Goal: Task Accomplishment & Management: Use online tool/utility

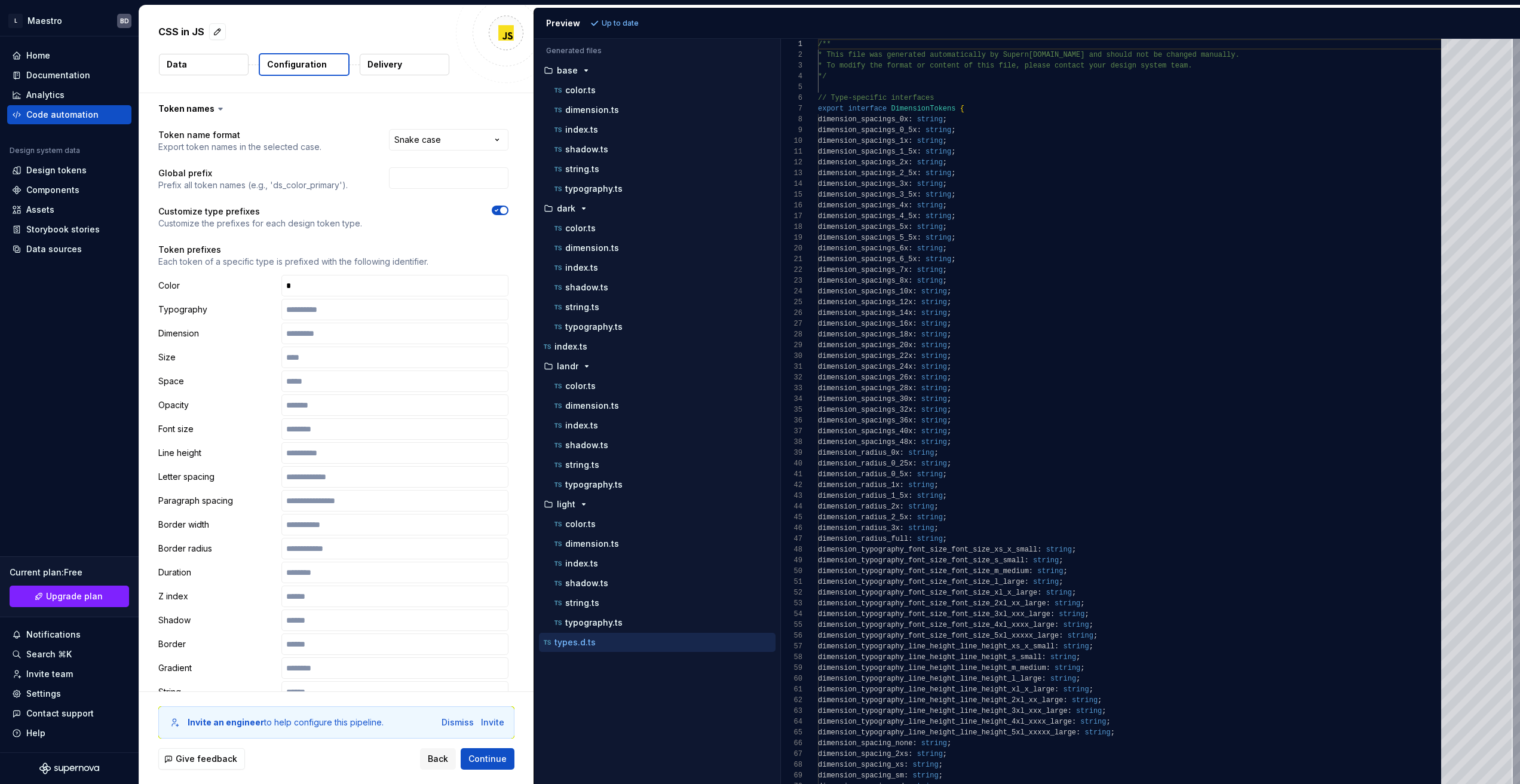
select select "*********"
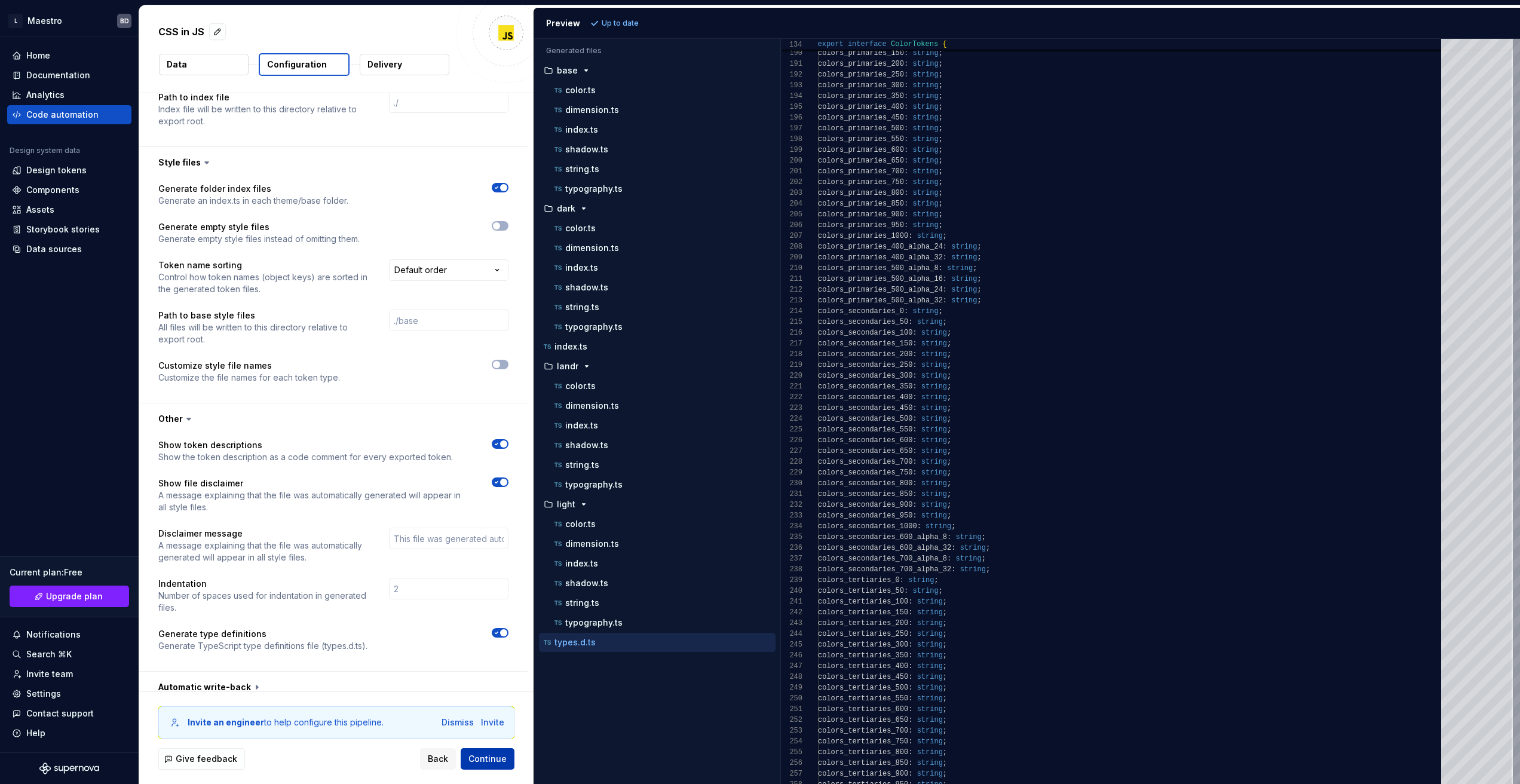
click at [490, 756] on span "Continue" at bounding box center [487, 759] width 38 height 12
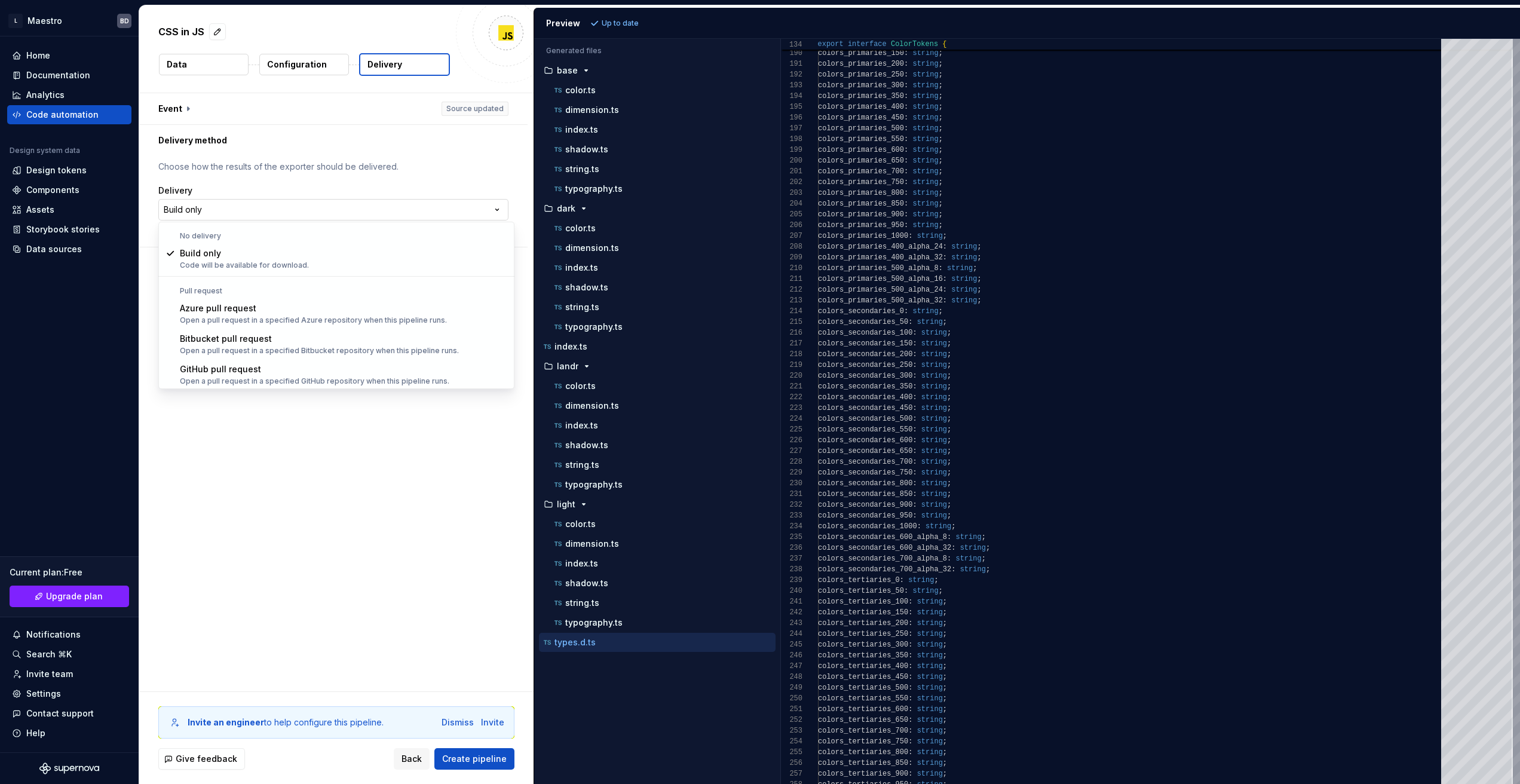
click at [382, 208] on html "**********" at bounding box center [760, 392] width 1520 height 784
select select "******"
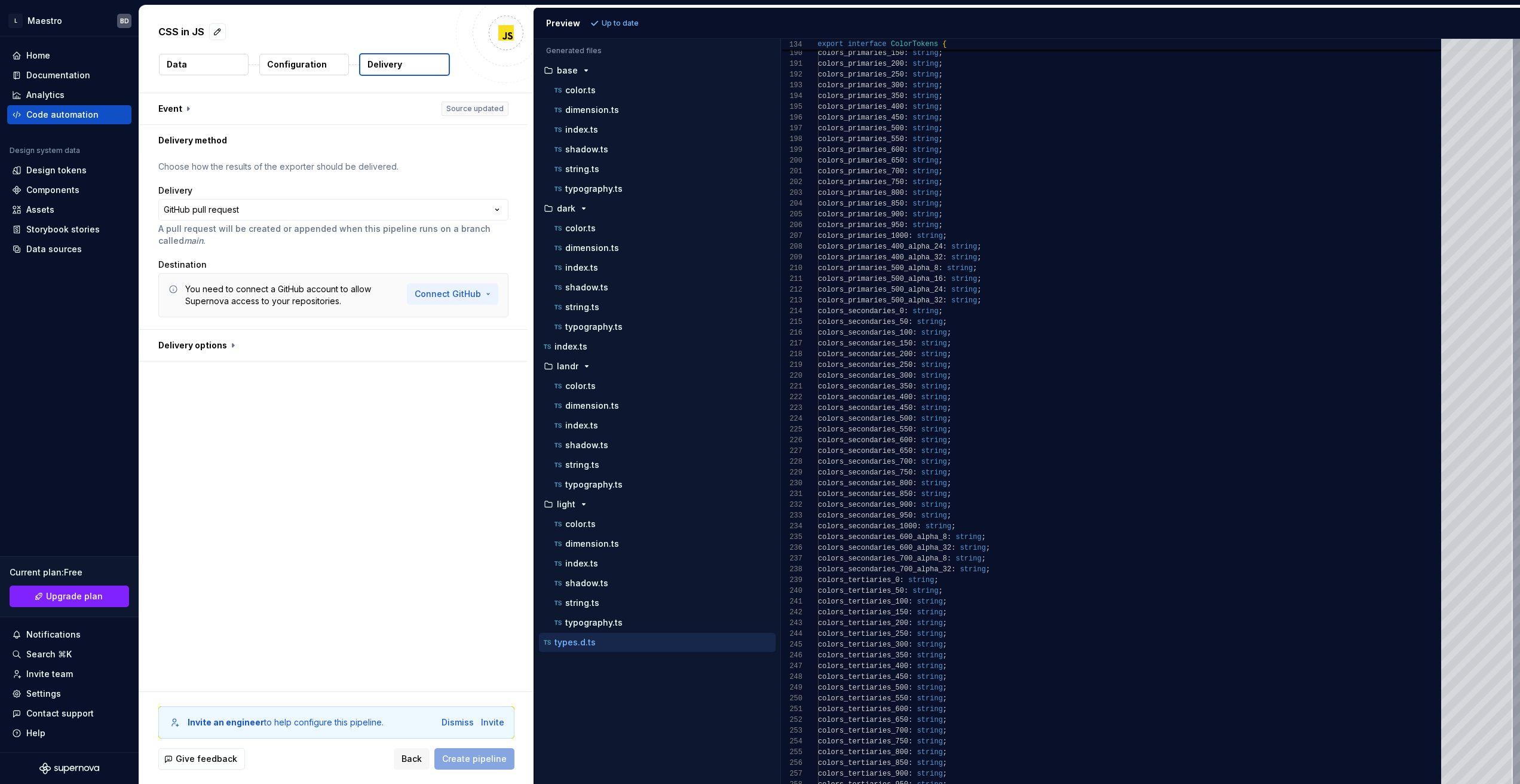
click at [453, 295] on html "**********" at bounding box center [760, 392] width 1520 height 784
click at [461, 320] on span "Connect GitHub account" at bounding box center [498, 320] width 122 height 12
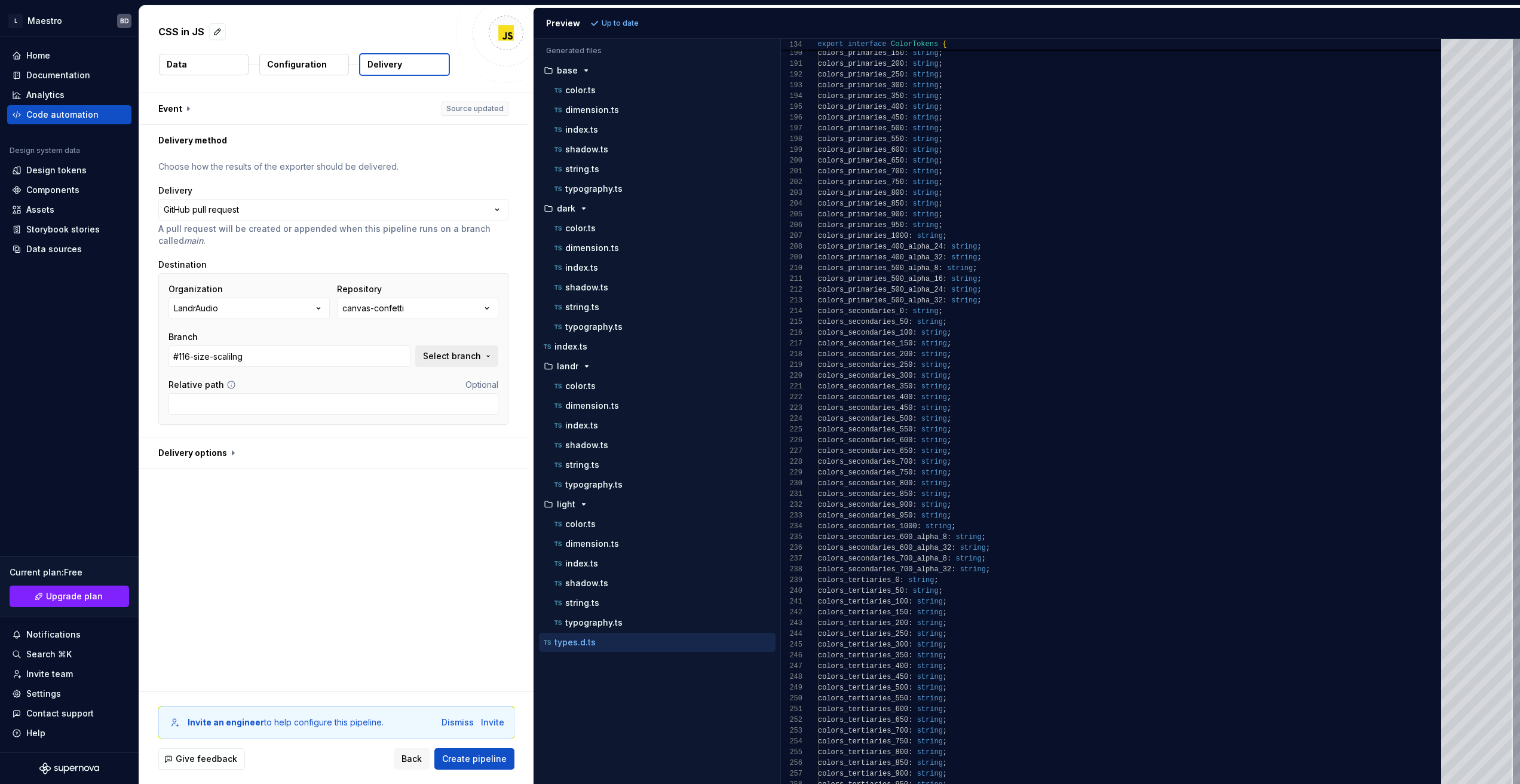
click at [481, 359] on span "Select branch" at bounding box center [452, 356] width 58 height 12
click at [381, 462] on div "feat/VID-192-rain-shape-1" at bounding box center [385, 463] width 221 height 12
type input "feat/VID-192-rain-shape-1"
click at [437, 310] on button "canvas-confetti" at bounding box center [418, 308] width 161 height 22
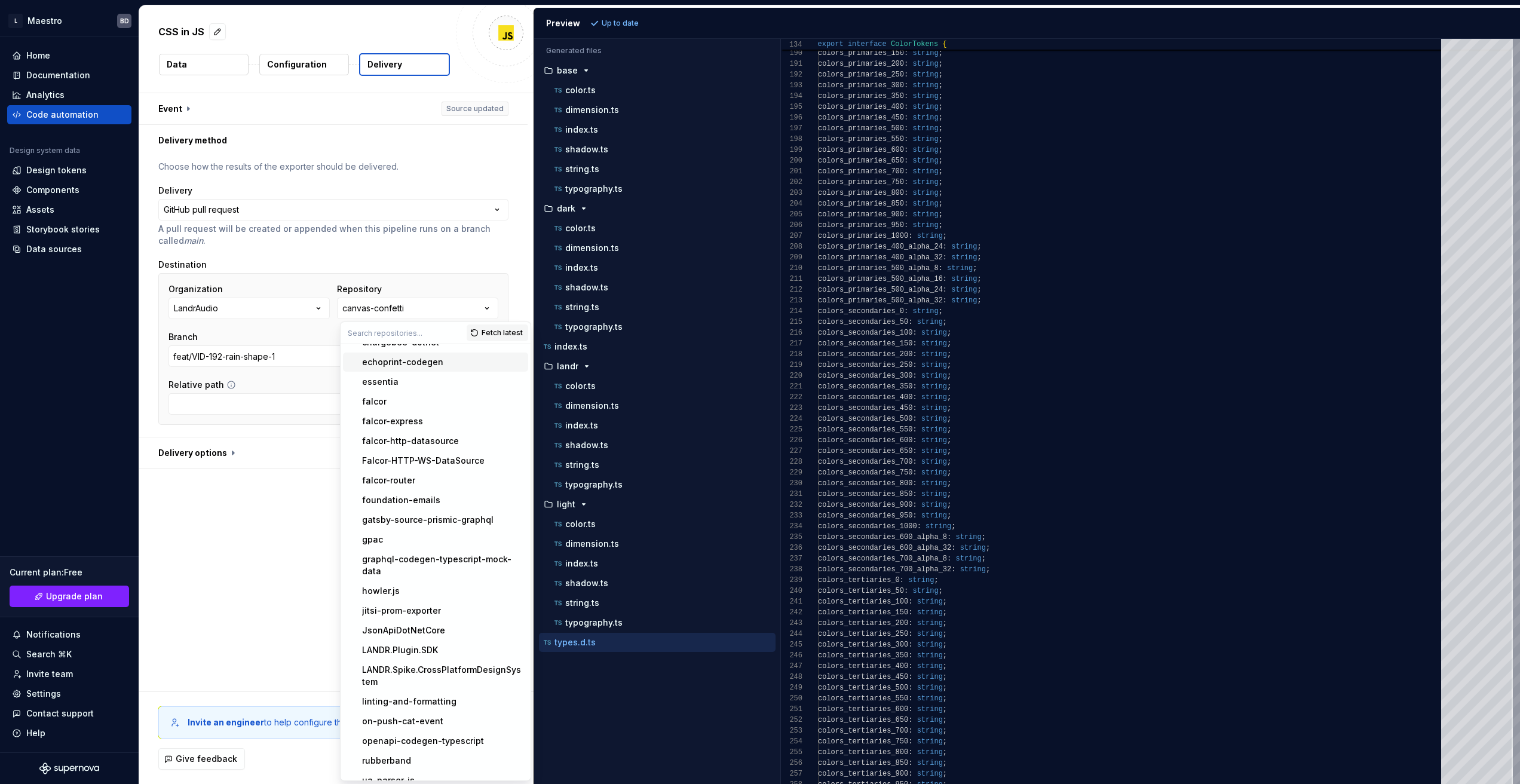
scroll to position [0, 0]
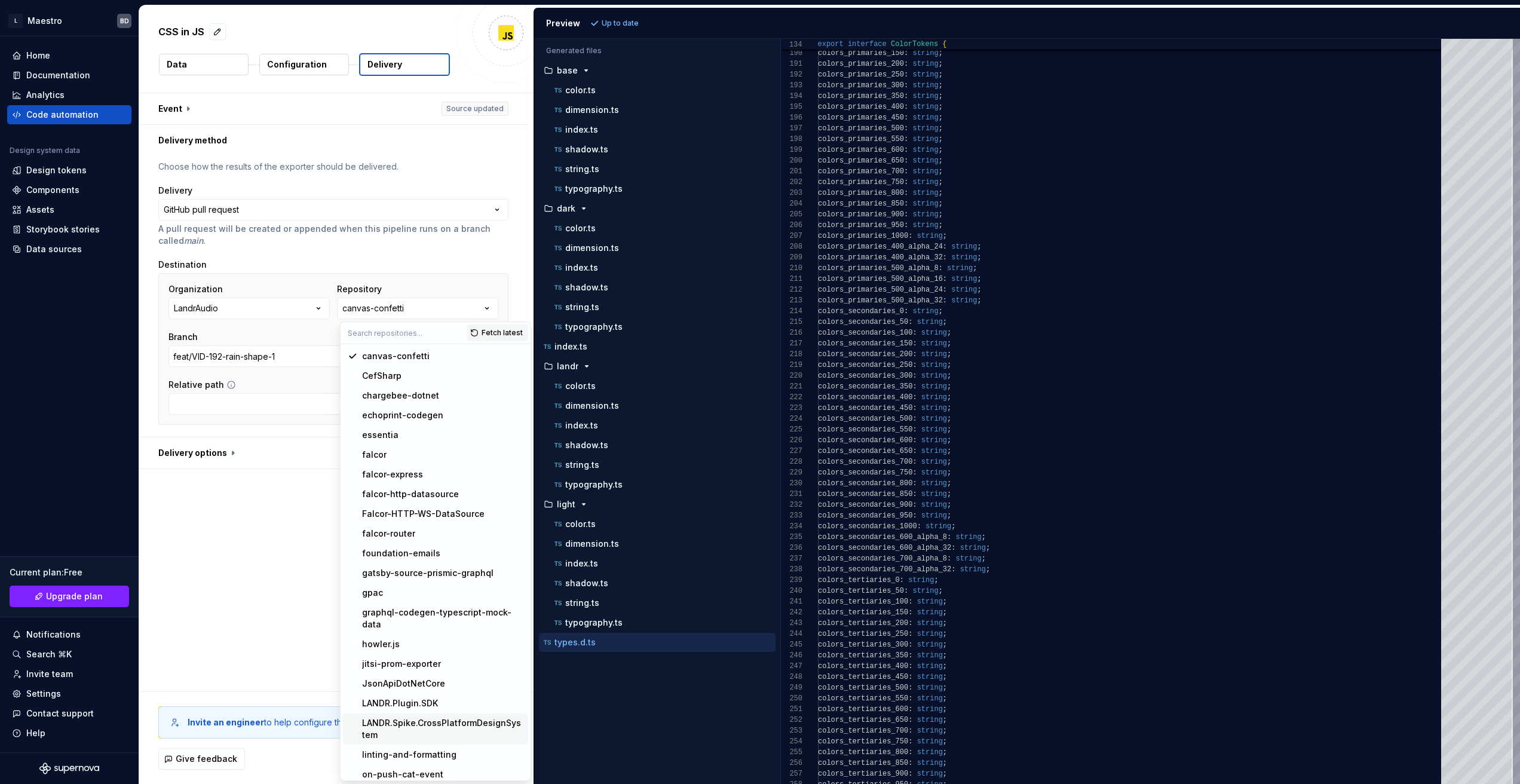
click at [431, 717] on div "LANDR.Spike.CrossPlatformDesignSystem" at bounding box center [443, 729] width 161 height 24
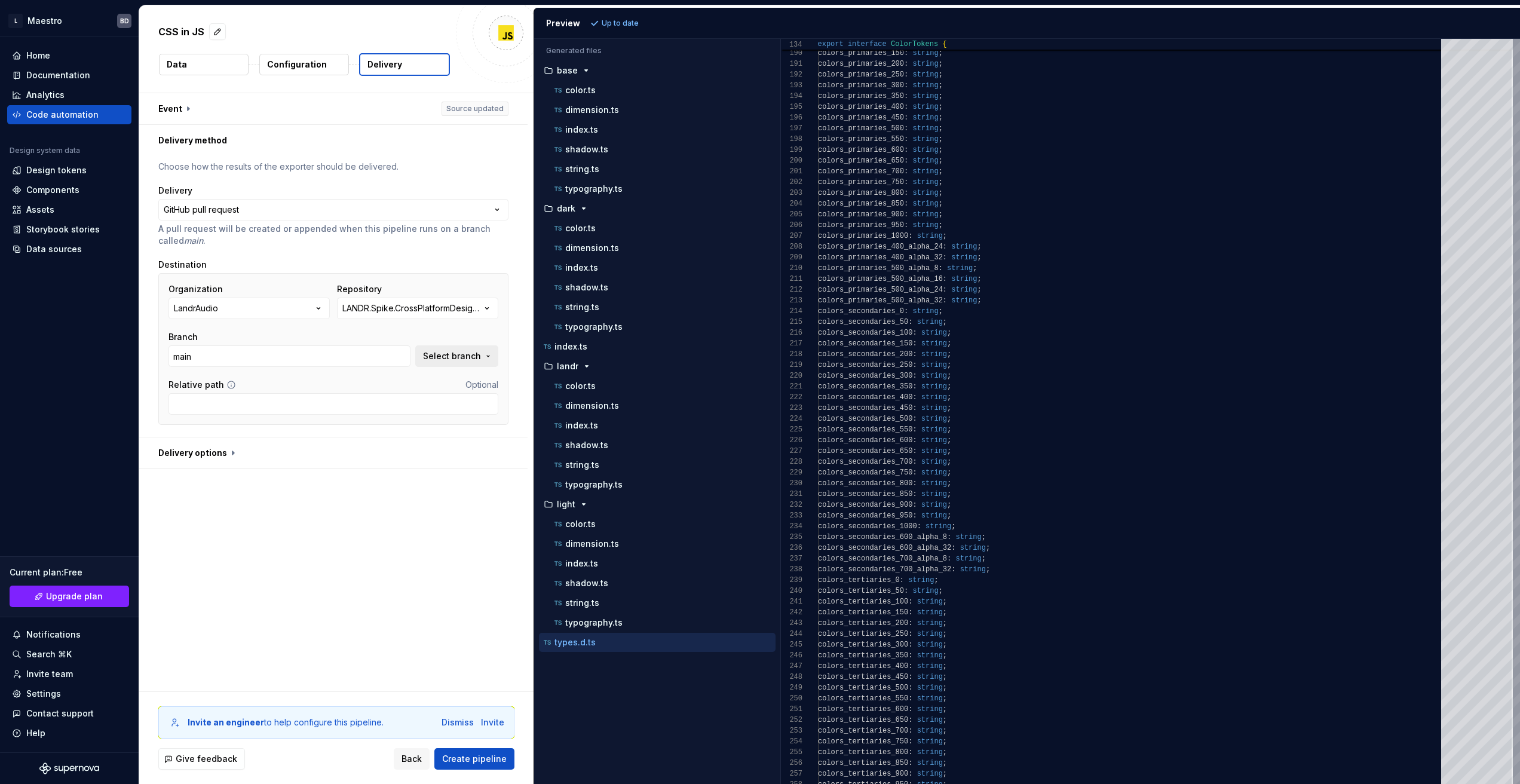
click at [490, 350] on button "Select branch" at bounding box center [456, 356] width 83 height 22
click at [481, 352] on span "Select branch" at bounding box center [452, 356] width 58 height 12
click at [172, 359] on input "main" at bounding box center [290, 356] width 242 height 22
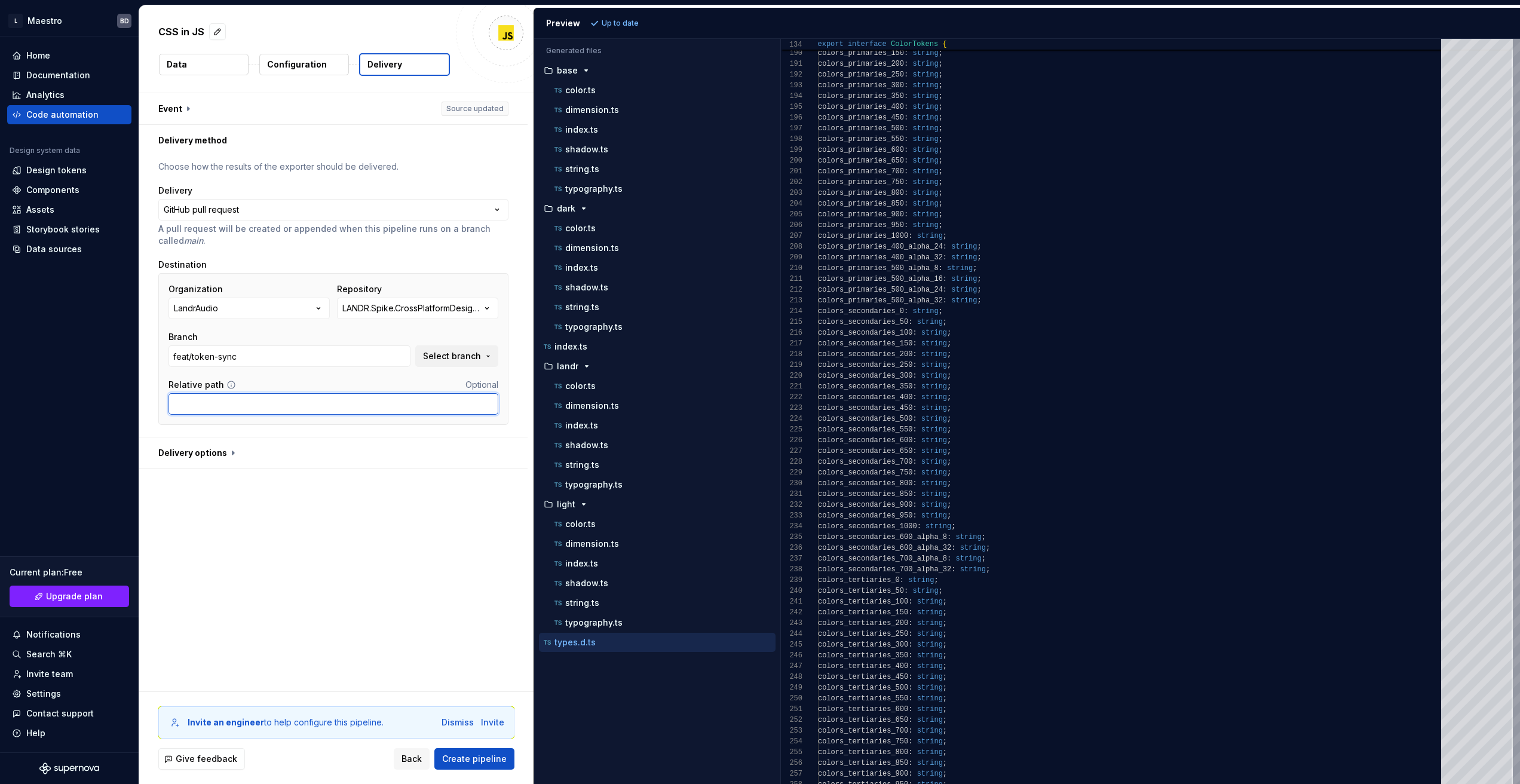
click at [270, 402] on input "Relative path" at bounding box center [334, 404] width 330 height 22
click at [267, 355] on input "feat/token-sync" at bounding box center [290, 356] width 242 height 22
click at [469, 357] on span "Select branch" at bounding box center [452, 356] width 58 height 12
click at [424, 400] on div "main" at bounding box center [385, 404] width 221 height 12
type input "main"
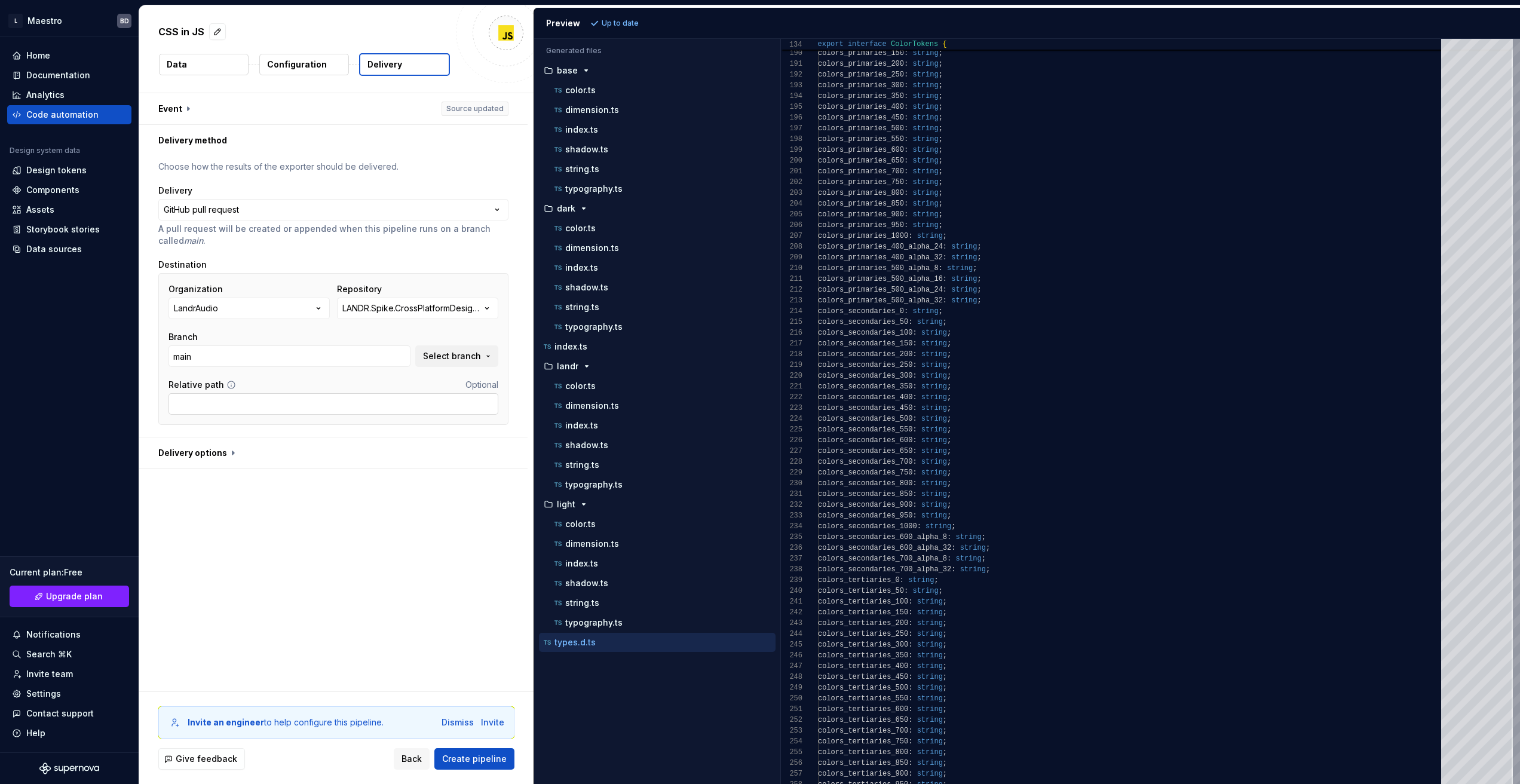
click at [213, 406] on input "Relative path" at bounding box center [334, 404] width 330 height 22
paste input "libs/tokens/src"
type input "libs/tokens/src/raw"
click at [214, 453] on button "button" at bounding box center [333, 453] width 388 height 31
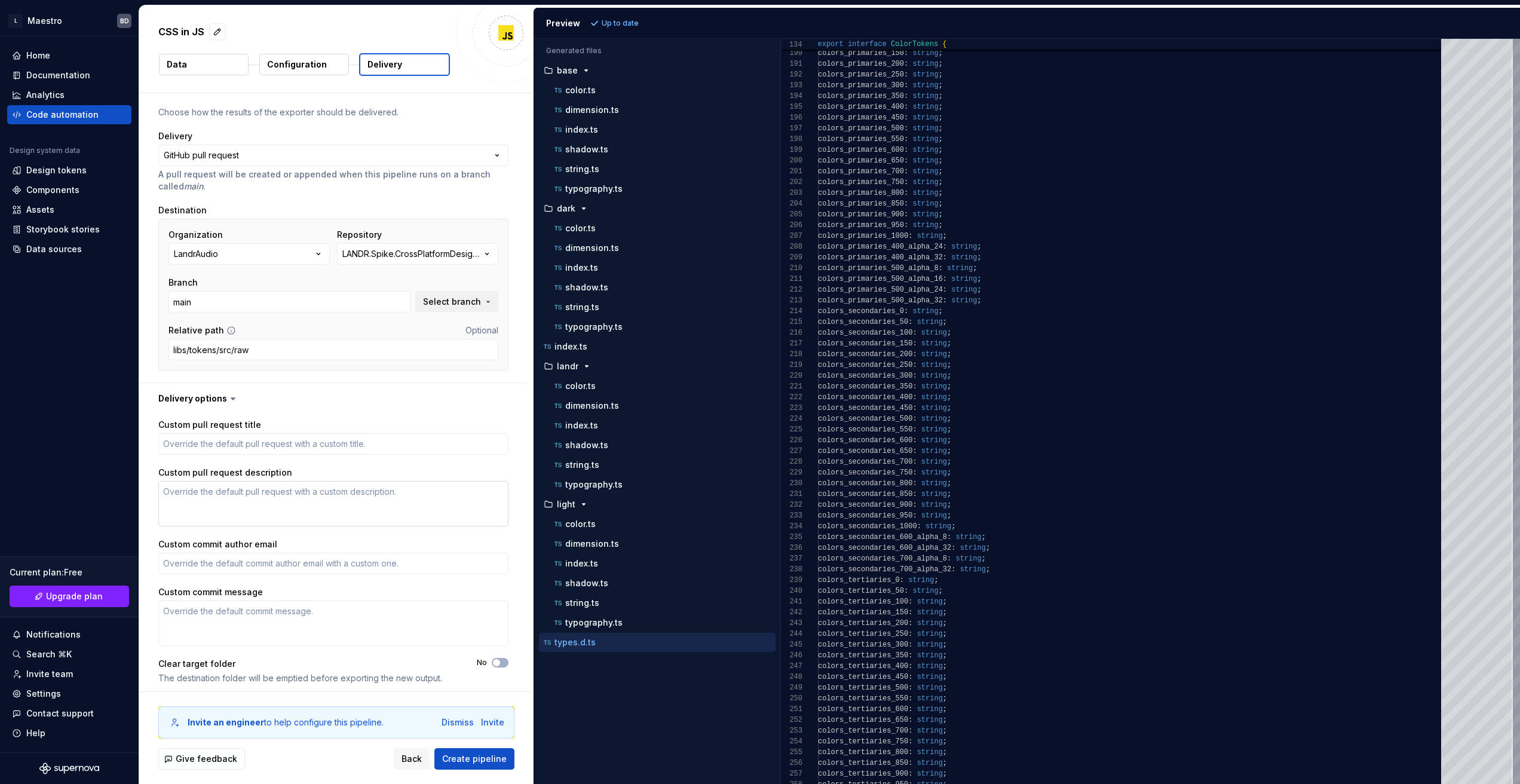
scroll to position [60, 0]
click at [477, 757] on span "Create pipeline" at bounding box center [474, 759] width 64 height 12
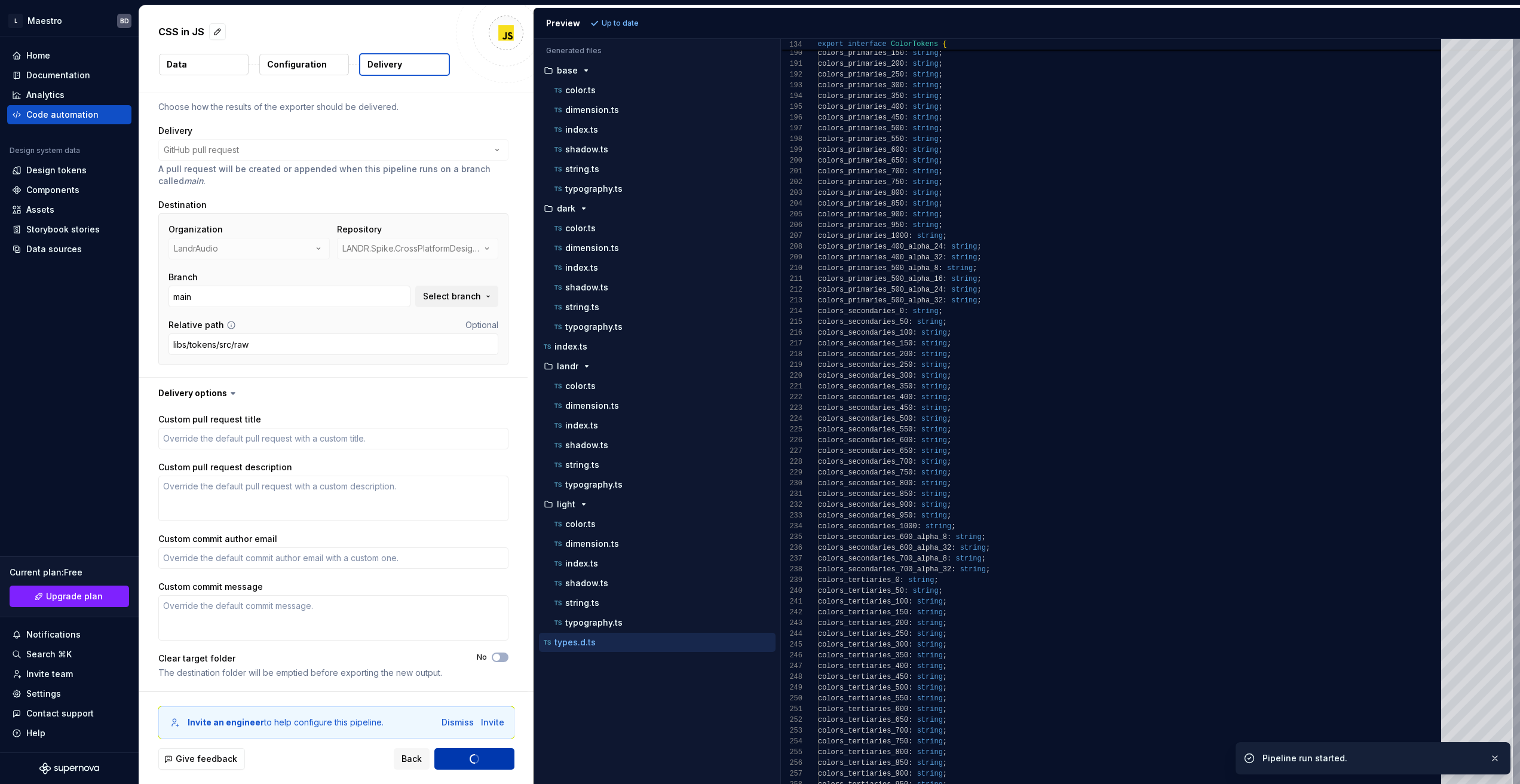
type textarea "*"
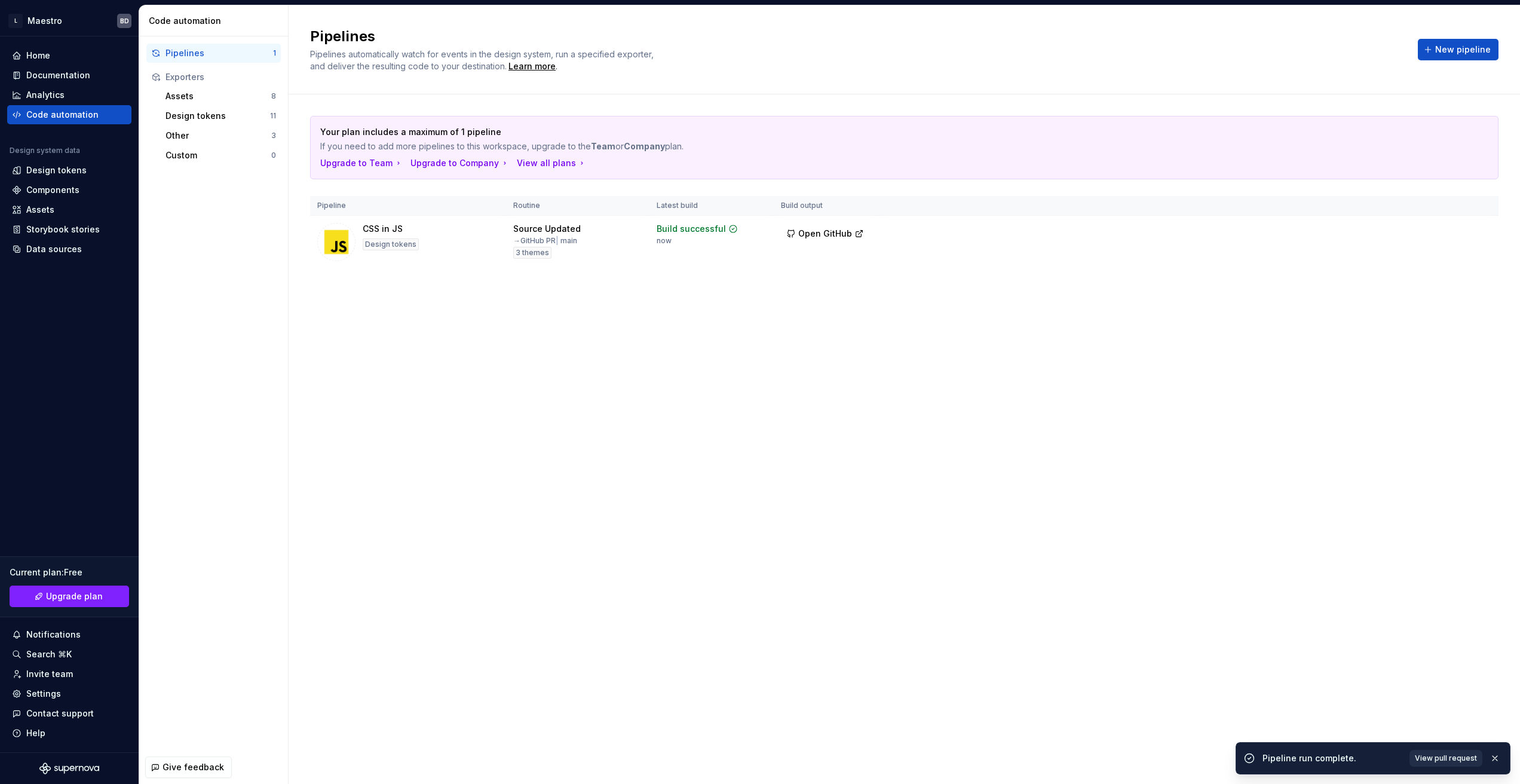
click at [1437, 759] on span "View pull request" at bounding box center [1445, 758] width 62 height 10
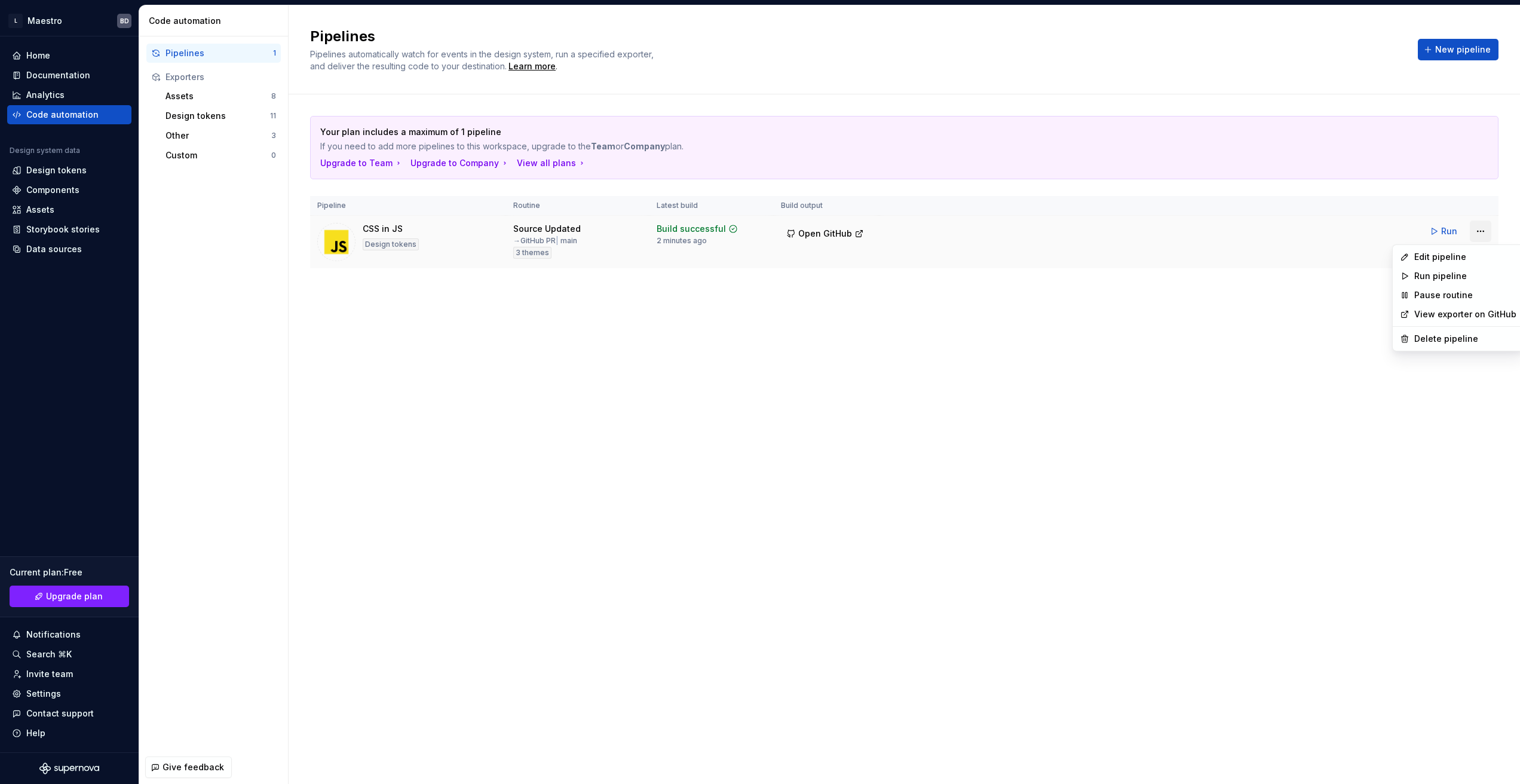
click at [1480, 233] on html "L Maestro BD Home Documentation Analytics Code automation Design system data De…" at bounding box center [760, 392] width 1520 height 784
click at [1476, 254] on div "Edit pipeline" at bounding box center [1465, 257] width 102 height 12
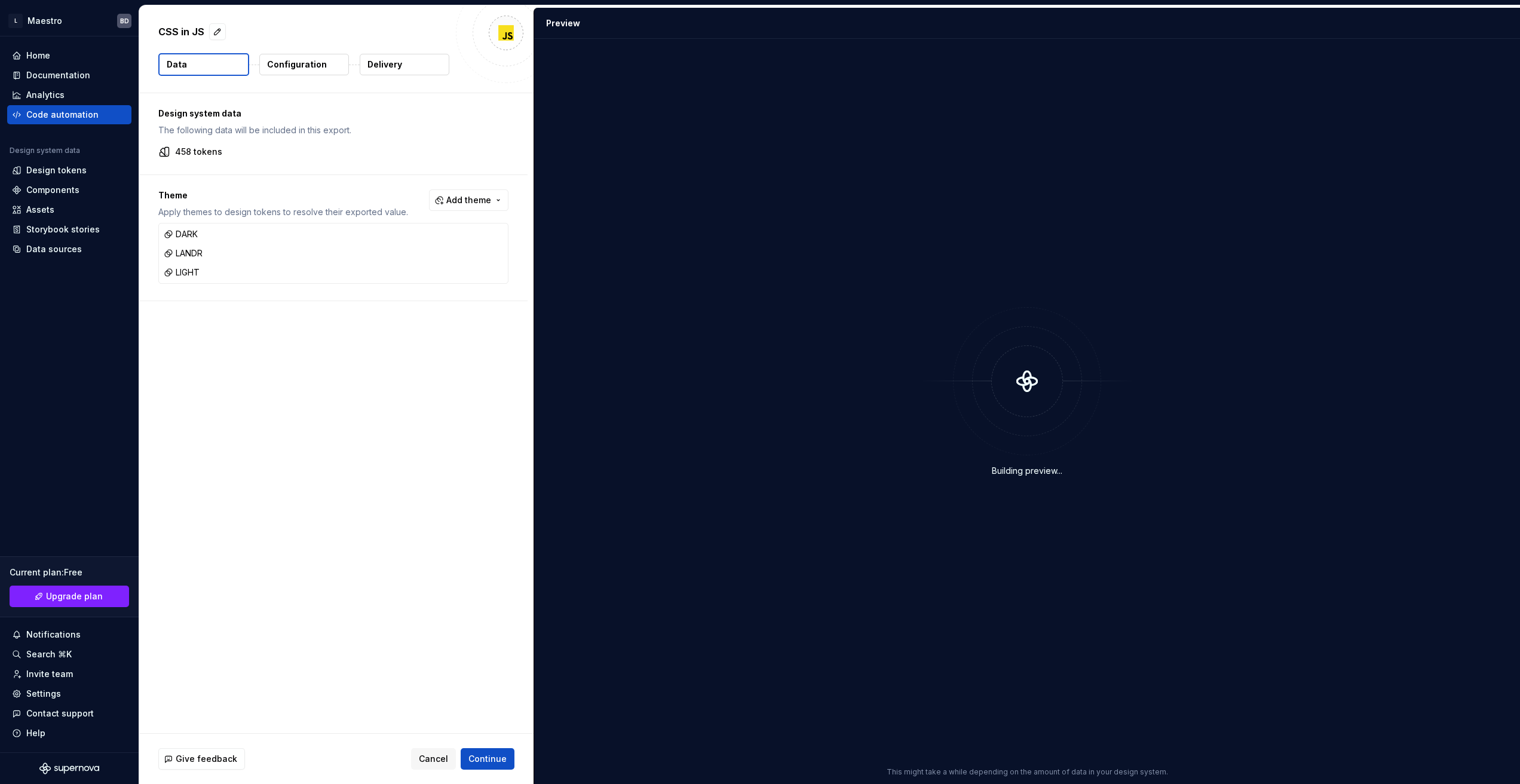
click at [305, 58] on p "Configuration" at bounding box center [296, 64] width 60 height 12
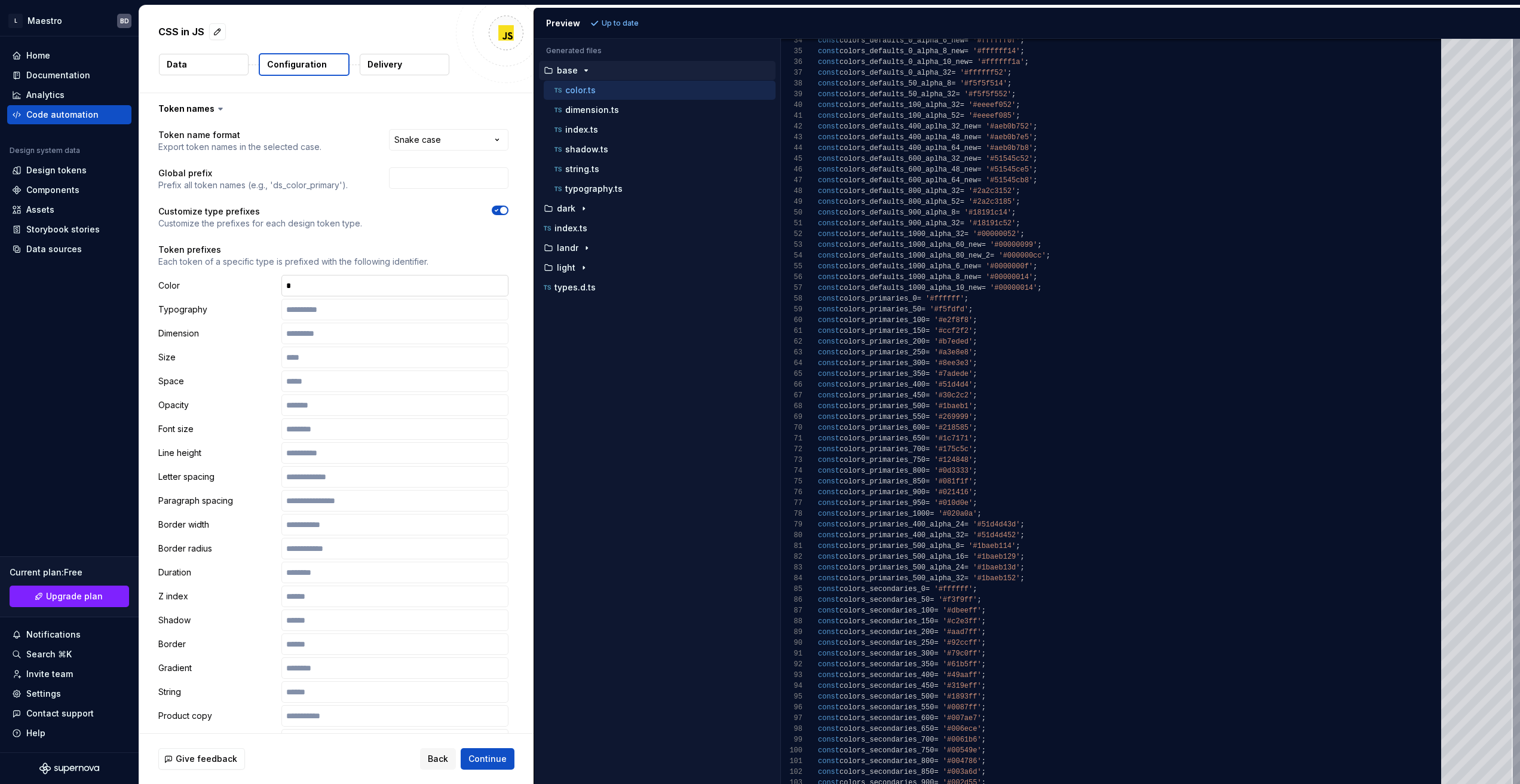
click at [344, 291] on input "text" at bounding box center [394, 285] width 227 height 22
click at [628, 23] on span "Refresh preview" at bounding box center [632, 23] width 60 height 10
type textarea "**********"
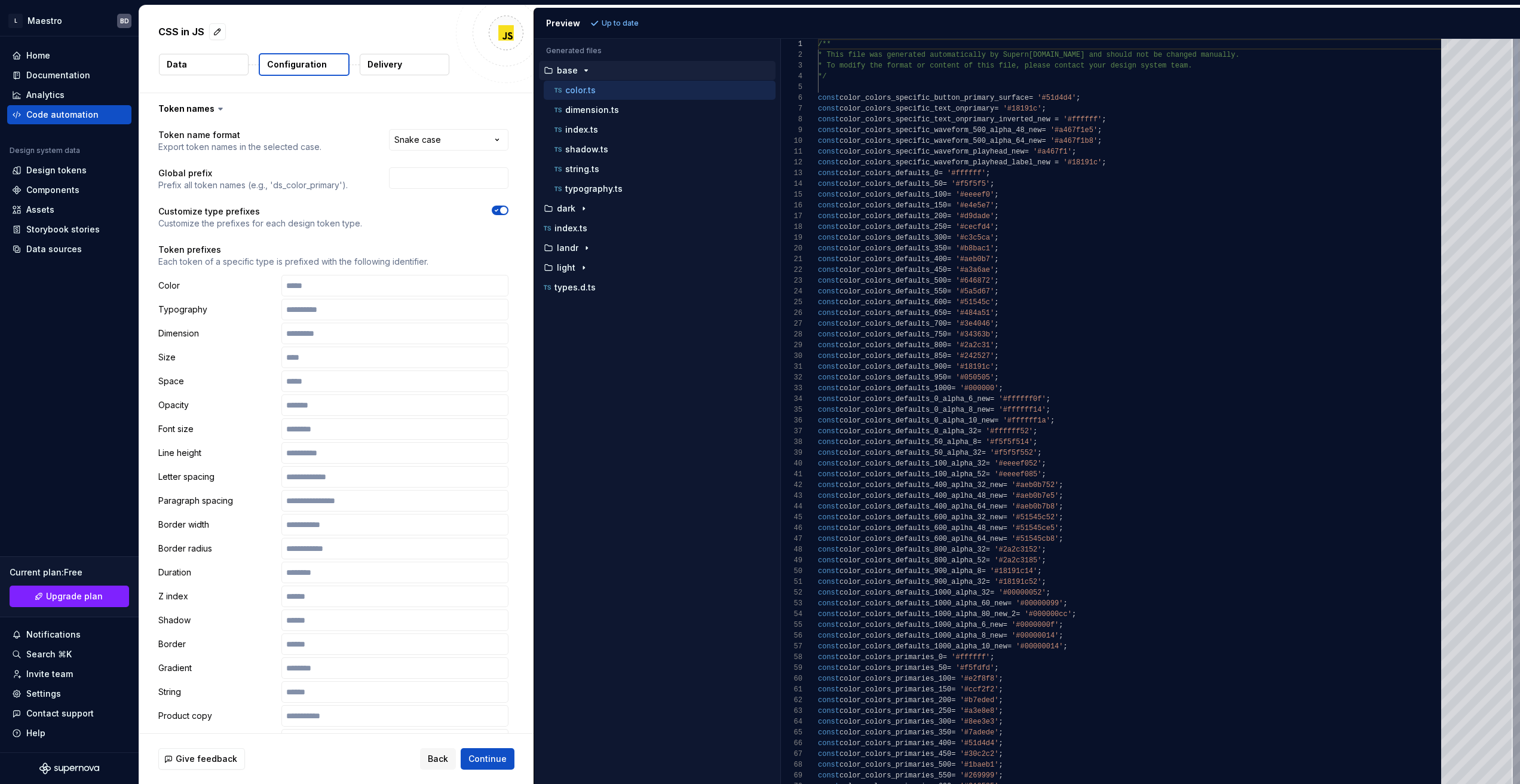
scroll to position [97, 0]
click at [478, 758] on span "Continue" at bounding box center [487, 759] width 38 height 12
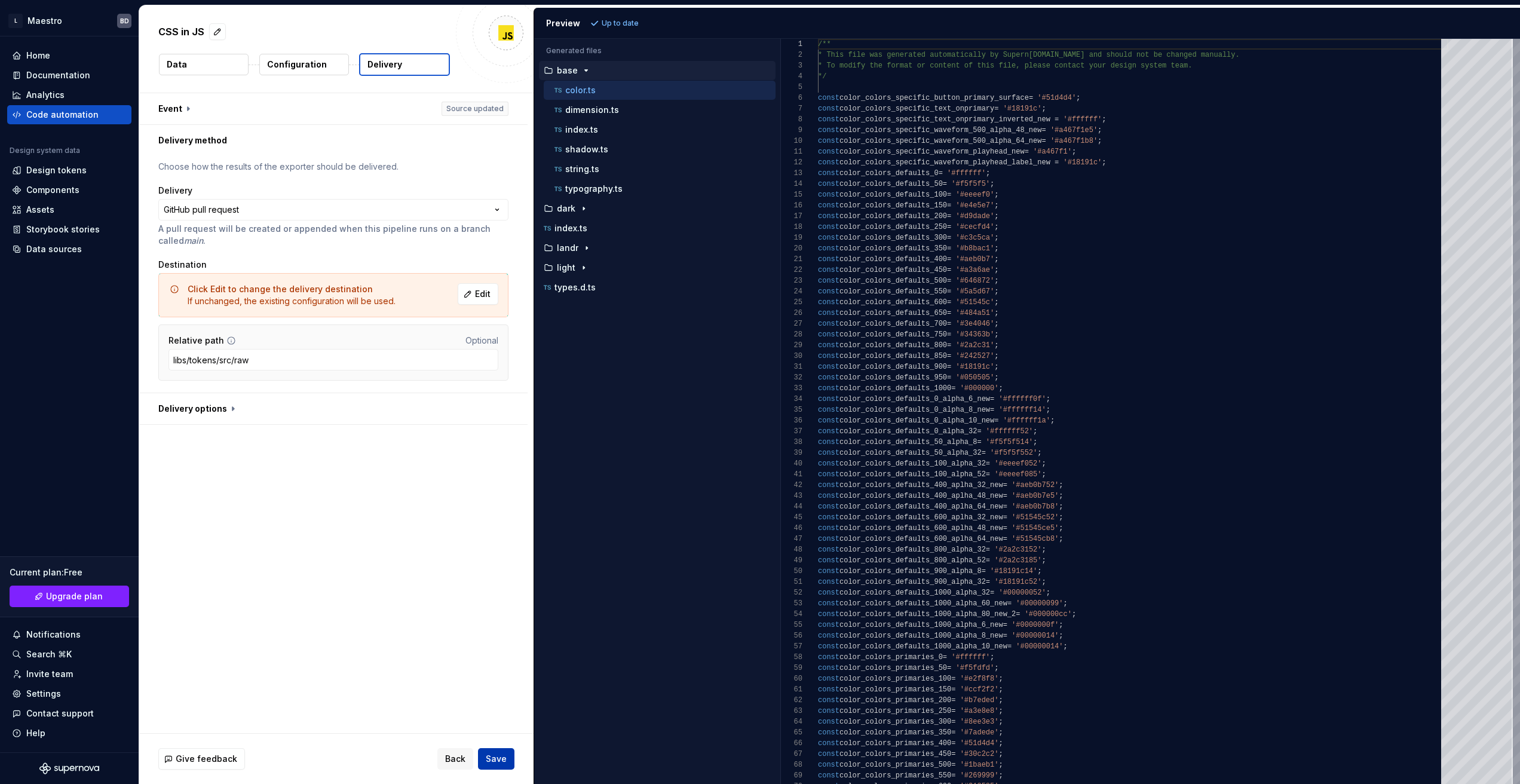
click at [500, 756] on span "Save" at bounding box center [496, 759] width 21 height 12
